Goal: Task Accomplishment & Management: Use online tool/utility

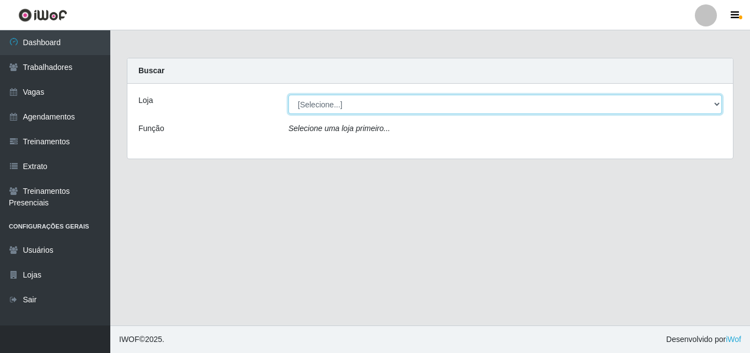
click at [323, 102] on select "[Selecione...] Chinatown Sushimi - [GEOGRAPHIC_DATA]" at bounding box center [504, 104] width 433 height 19
select select "357"
click at [288, 95] on select "[Selecione...] Chinatown Sushimi - [GEOGRAPHIC_DATA]" at bounding box center [504, 104] width 433 height 19
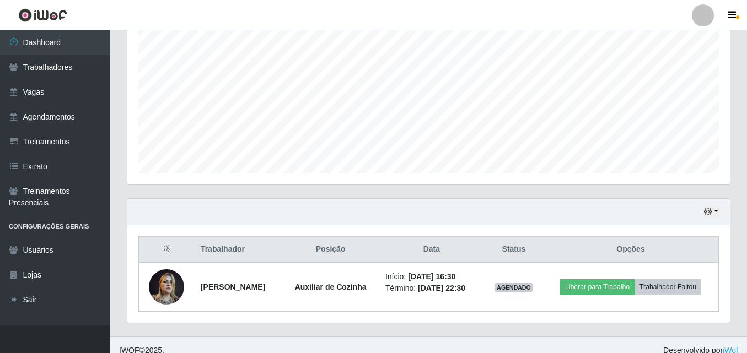
scroll to position [232, 0]
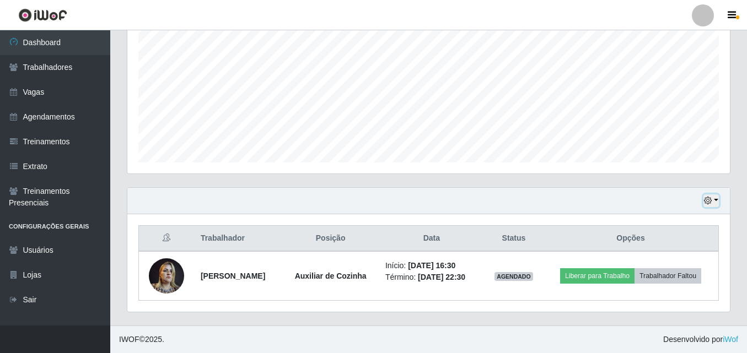
click at [715, 201] on button "button" at bounding box center [710, 201] width 15 height 13
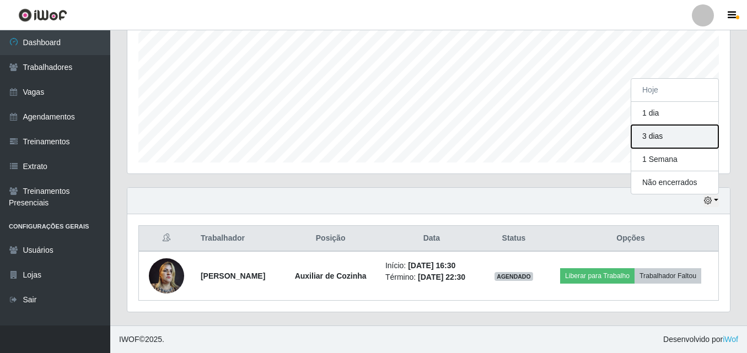
click at [674, 137] on button "3 dias" at bounding box center [674, 136] width 87 height 23
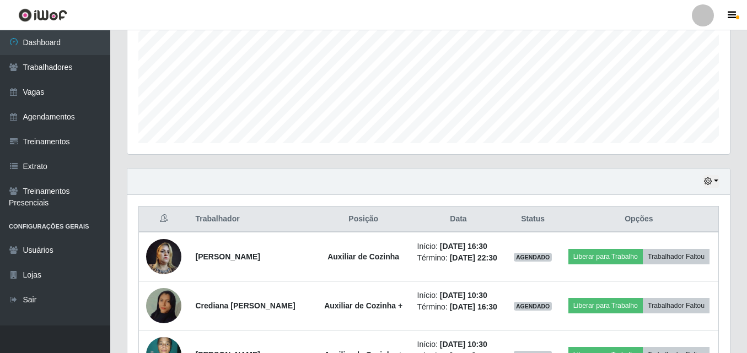
scroll to position [0, 0]
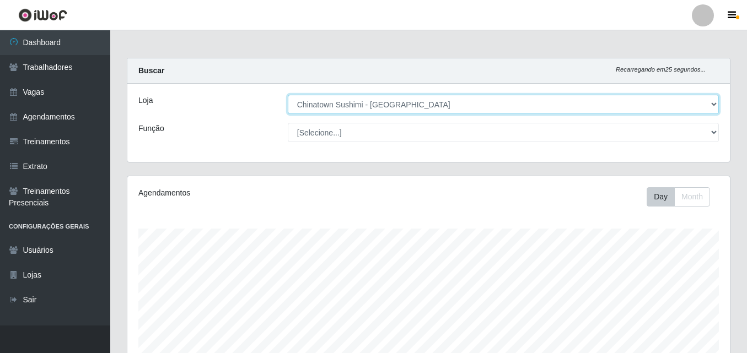
click at [353, 109] on select "[Selecione...] Chinatown Sushimi - [GEOGRAPHIC_DATA]" at bounding box center [503, 104] width 431 height 19
click at [288, 95] on select "[Selecione...] Chinatown Sushimi - [GEOGRAPHIC_DATA]" at bounding box center [503, 104] width 431 height 19
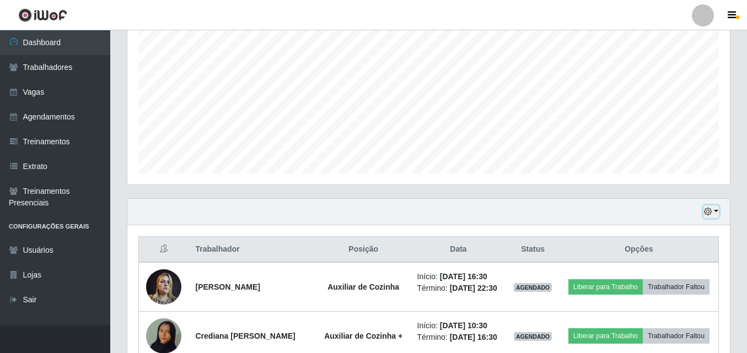
click at [716, 211] on button "button" at bounding box center [710, 212] width 15 height 13
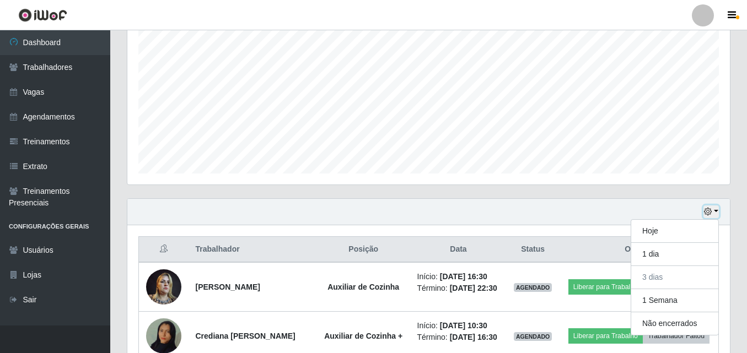
click at [716, 211] on button "button" at bounding box center [710, 212] width 15 height 13
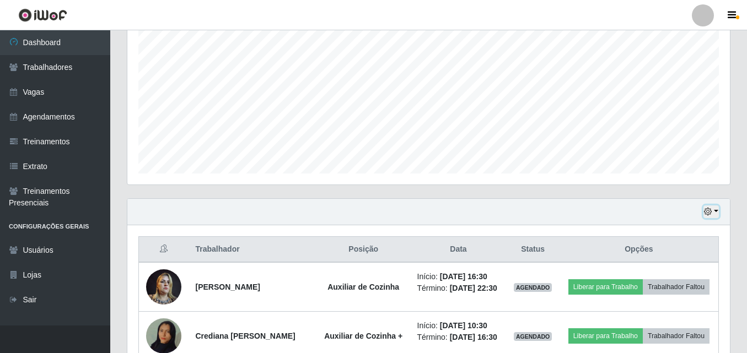
click at [716, 211] on button "button" at bounding box center [710, 212] width 15 height 13
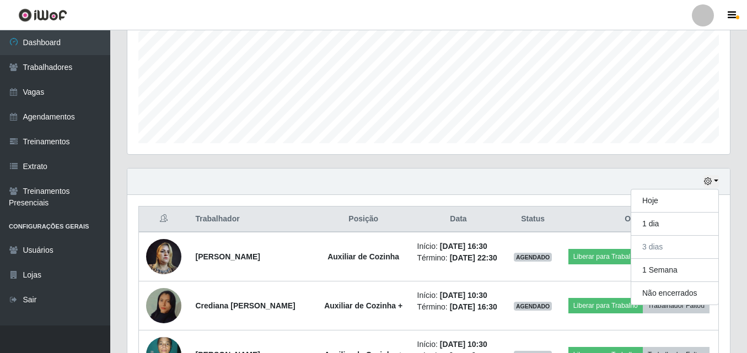
scroll to position [30, 0]
